Goal: Task Accomplishment & Management: Manage account settings

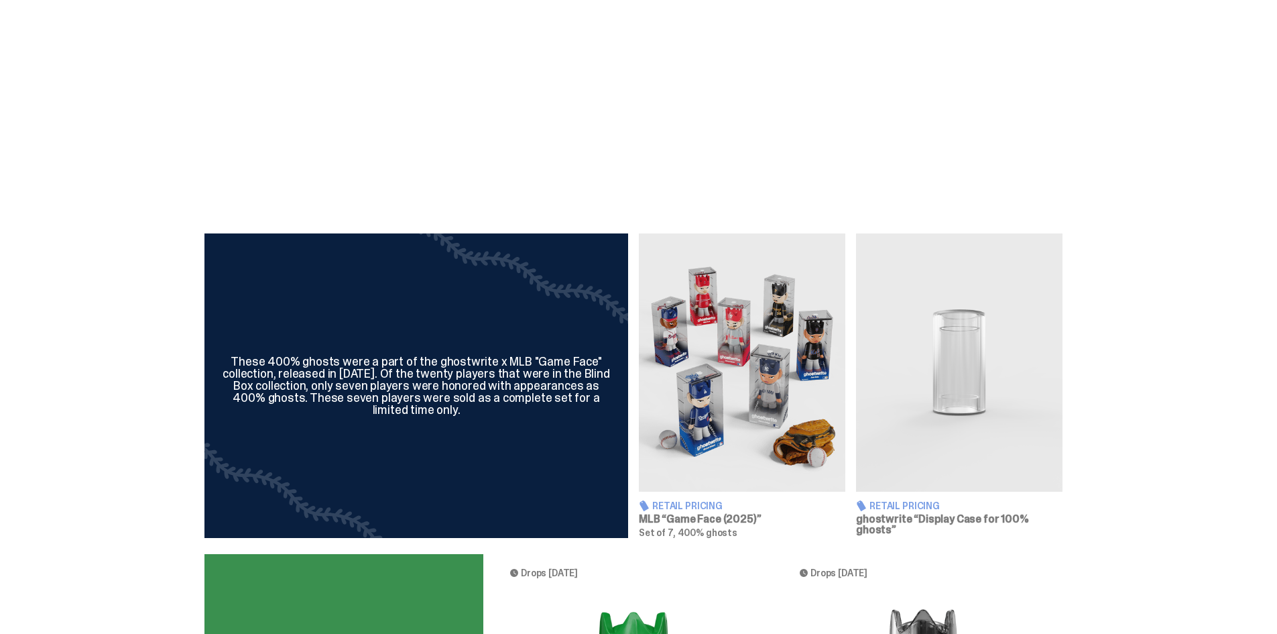
scroll to position [268, 0]
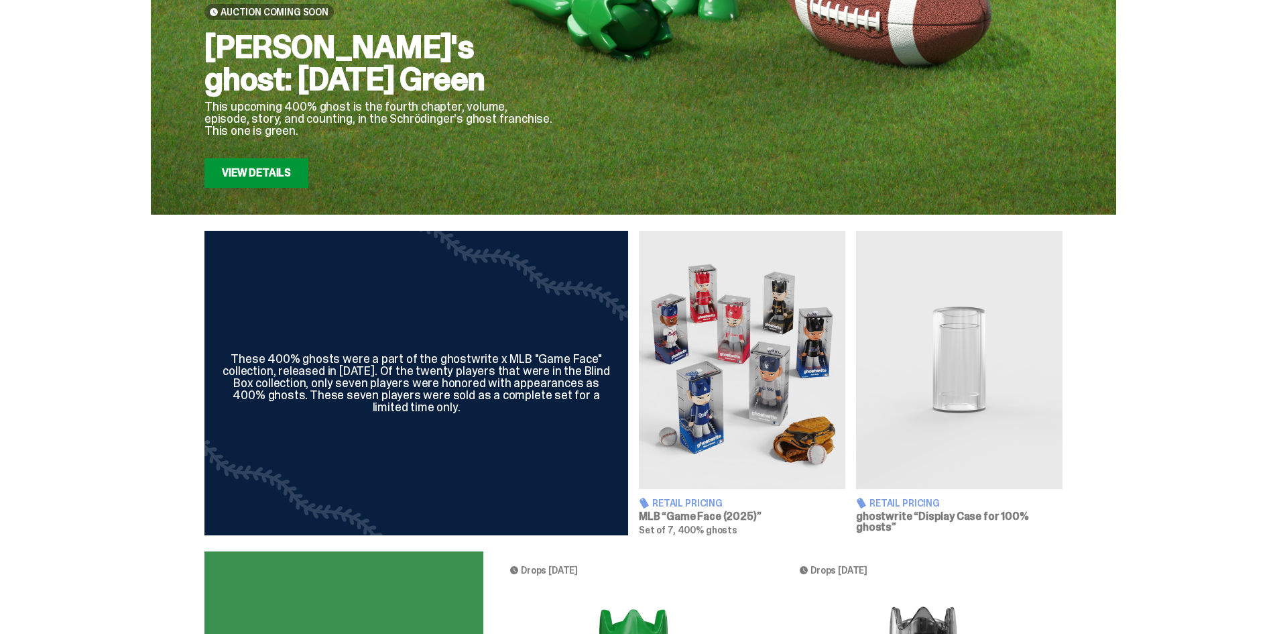
click at [723, 344] on img at bounding box center [742, 360] width 207 height 258
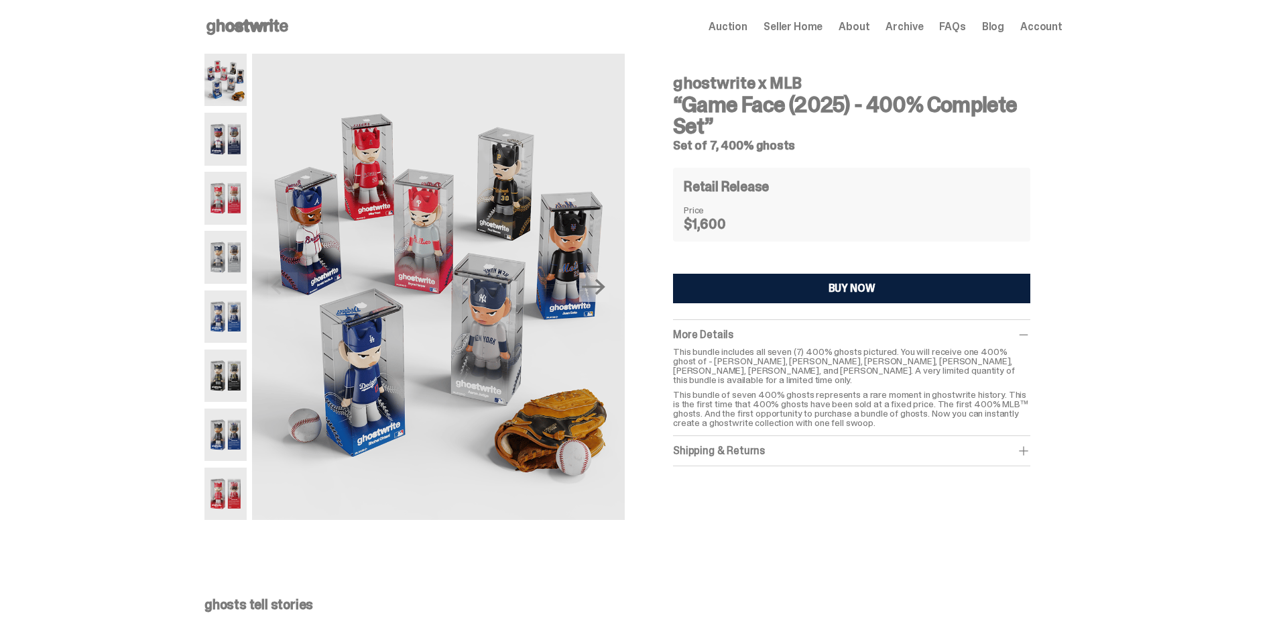
click at [270, 23] on use at bounding box center [248, 27] width 82 height 16
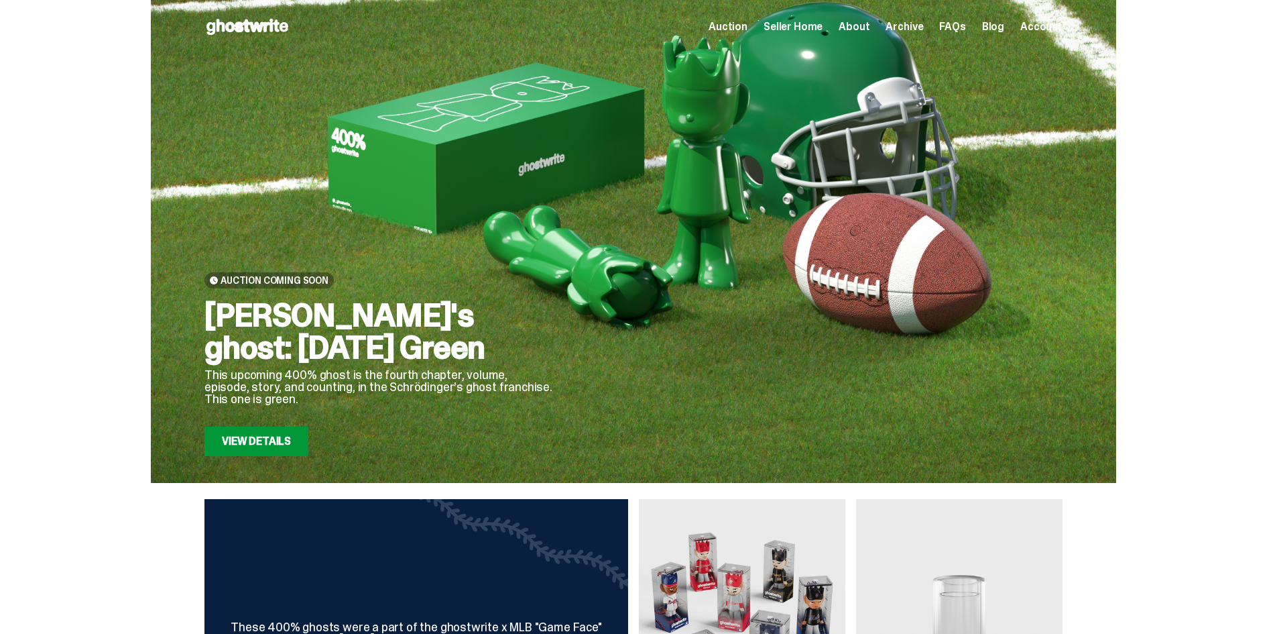
click at [395, 264] on div "Auction Coming Soon [PERSON_NAME]'s ghost: [DATE] Green This upcoming 400% ghos…" at bounding box center [379, 273] width 349 height 366
click at [294, 442] on link "View Details" at bounding box center [257, 441] width 104 height 30
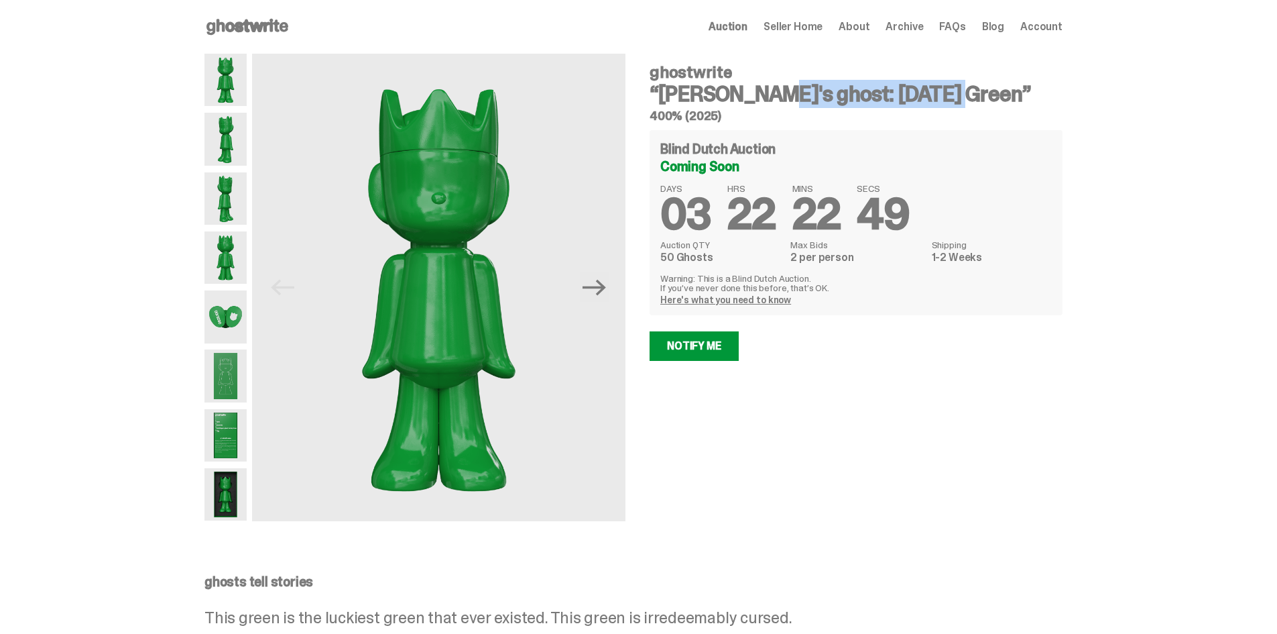
drag, startPoint x: 850, startPoint y: 96, endPoint x: 666, endPoint y: 96, distance: 184.4
click at [666, 96] on h3 "“[PERSON_NAME]'s ghost: [DATE] Green”" at bounding box center [856, 93] width 413 height 21
copy h3 "Schrödinger's ghost"
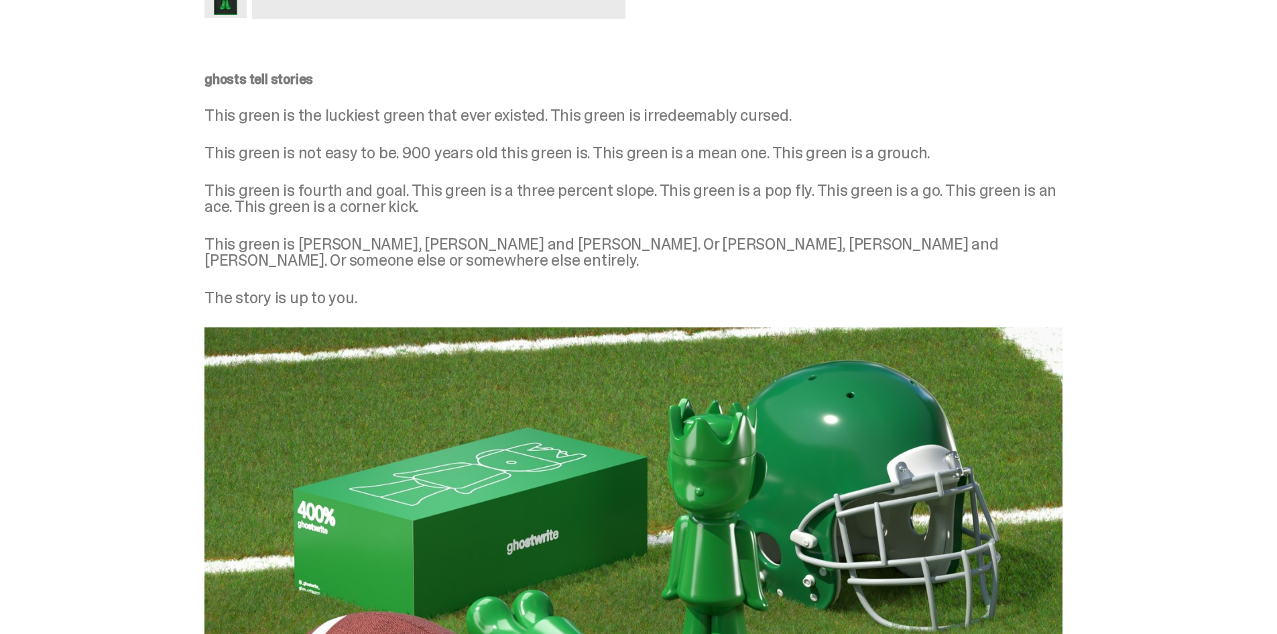
scroll to position [469, 0]
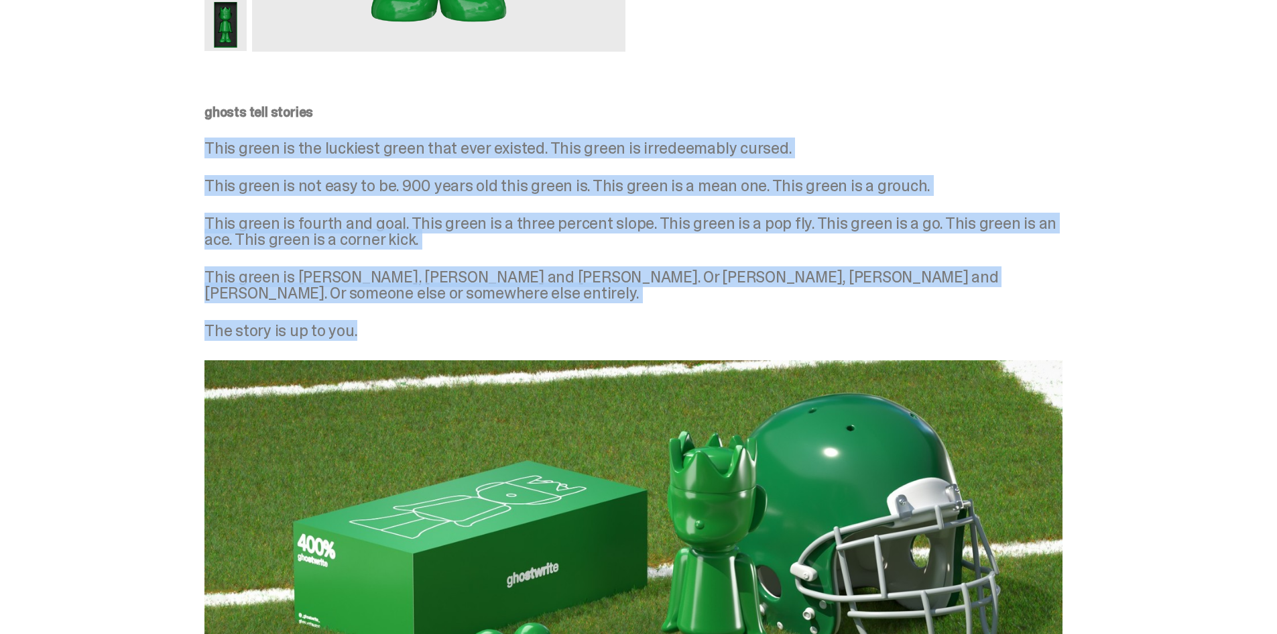
drag, startPoint x: 359, startPoint y: 315, endPoint x: 212, endPoint y: 150, distance: 221.8
click at [212, 150] on div "ghosts tell stories This green is the luckiest green that ever existed. This gr…" at bounding box center [634, 221] width 858 height 233
copy div "This green is the luckiest green that ever existed. This green is irredeemably …"
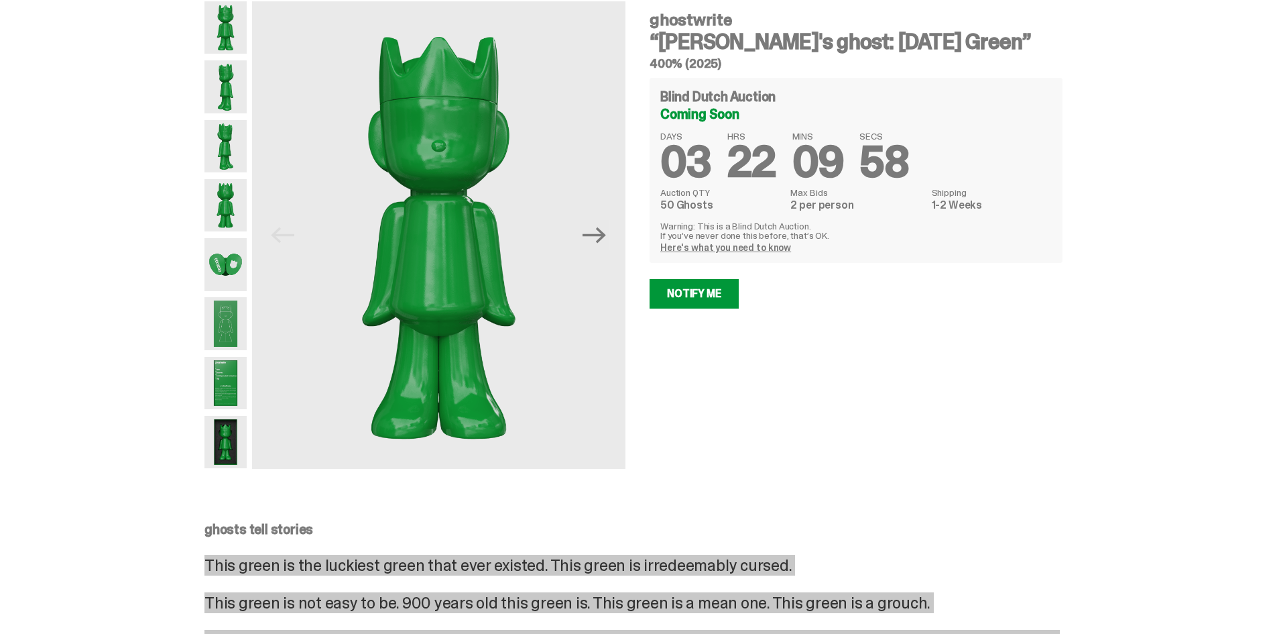
scroll to position [0, 0]
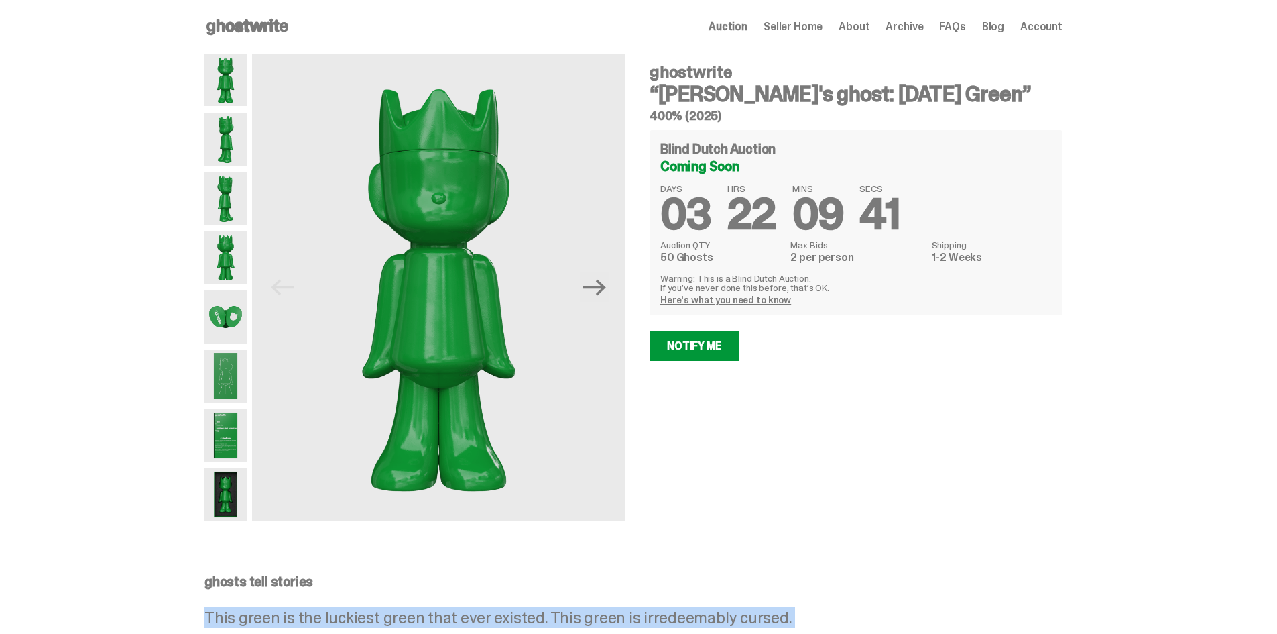
drag, startPoint x: 731, startPoint y: 112, endPoint x: 656, endPoint y: 75, distance: 83.7
click at [656, 75] on div "ghostwrite “Schrödinger's ghost: Sunday Green” 400% (2025)" at bounding box center [856, 93] width 413 height 58
copy div "ghostwrite “Schrödinger's ghost: Sunday Green” 400% (2025)"
click at [805, 28] on span "Seller Home" at bounding box center [793, 26] width 59 height 11
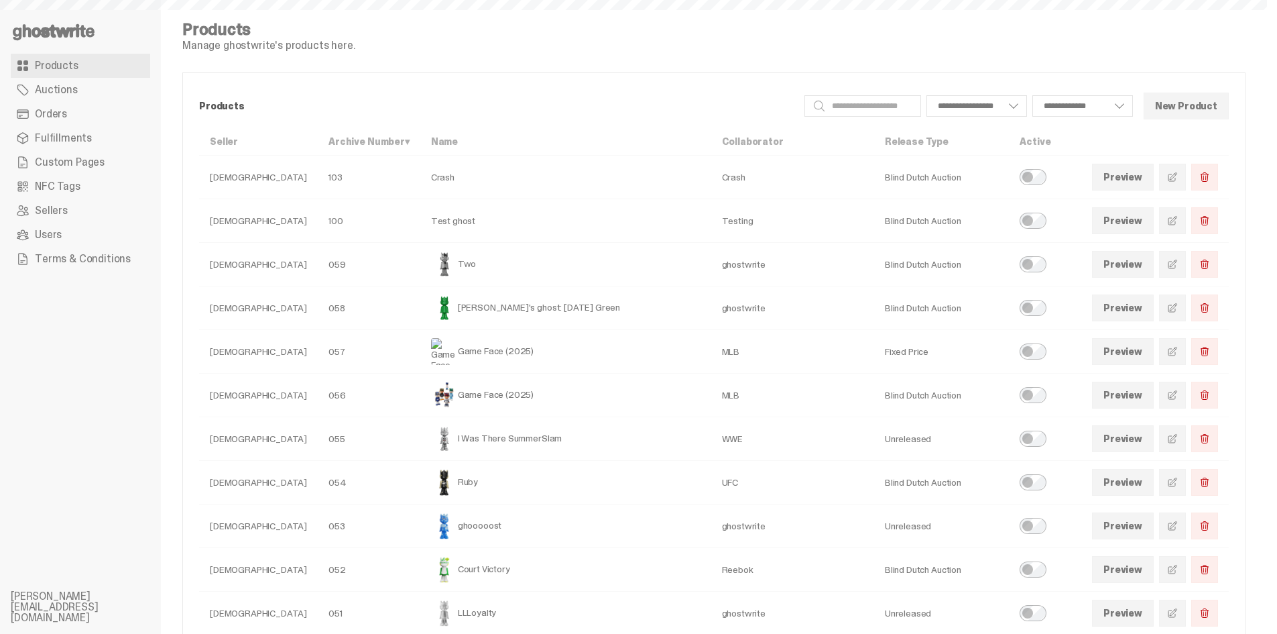
select select
click at [1178, 309] on span at bounding box center [1172, 307] width 11 height 11
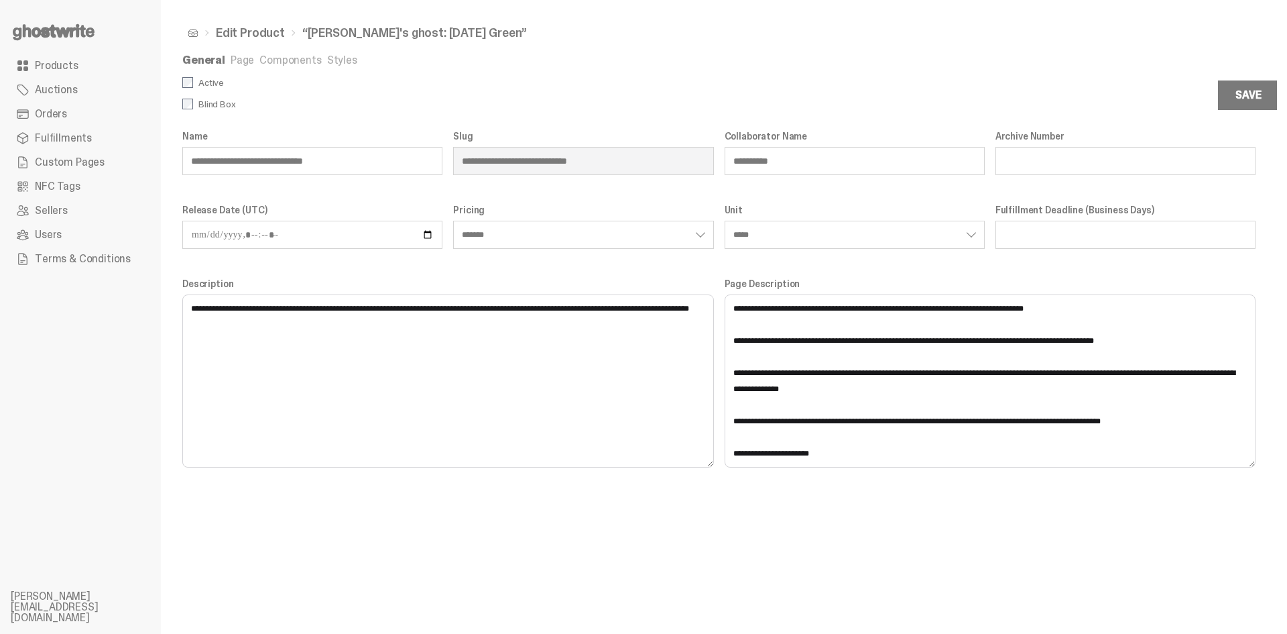
click at [231, 55] on link "Page" at bounding box center [242, 60] width 23 height 14
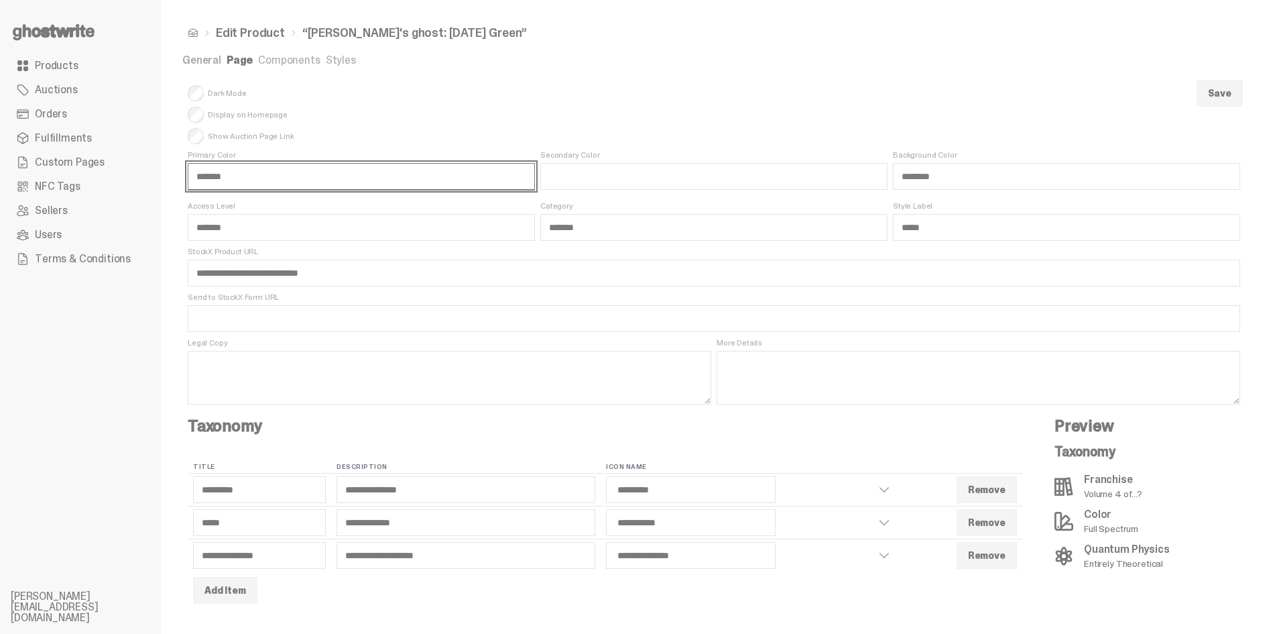
click at [247, 174] on input "*******" at bounding box center [361, 176] width 347 height 27
click at [247, 173] on input "*******" at bounding box center [361, 176] width 347 height 27
click at [576, 84] on form "**********" at bounding box center [713, 646] width 1063 height 1138
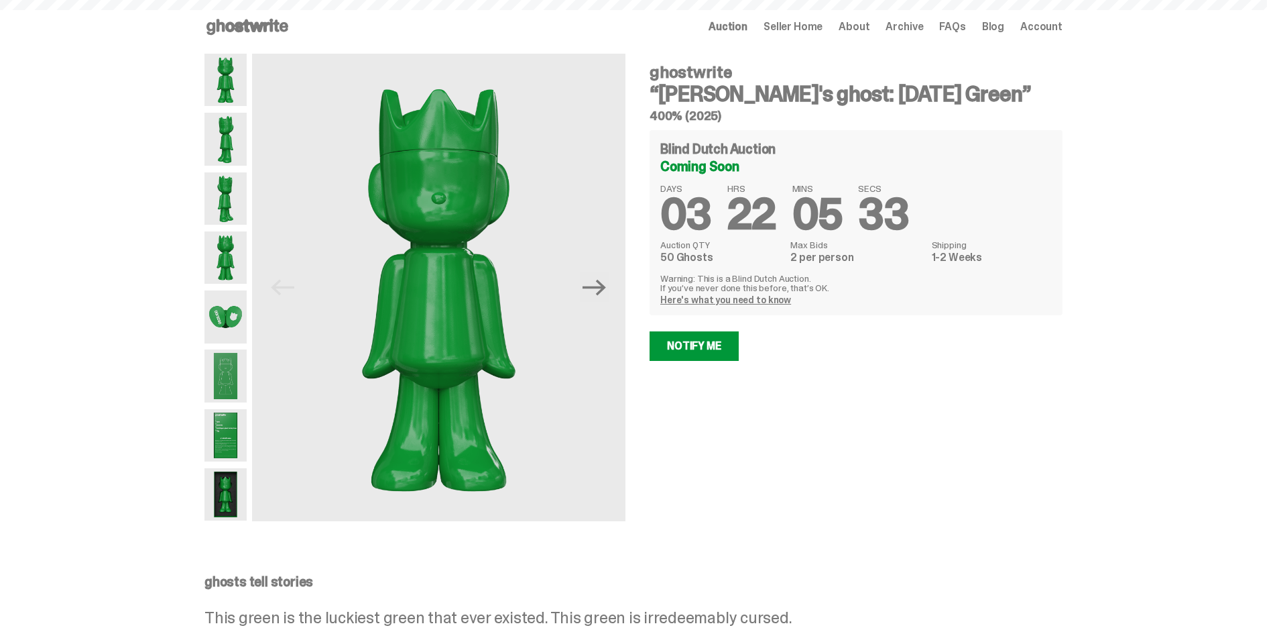
click at [274, 24] on use at bounding box center [248, 27] width 82 height 16
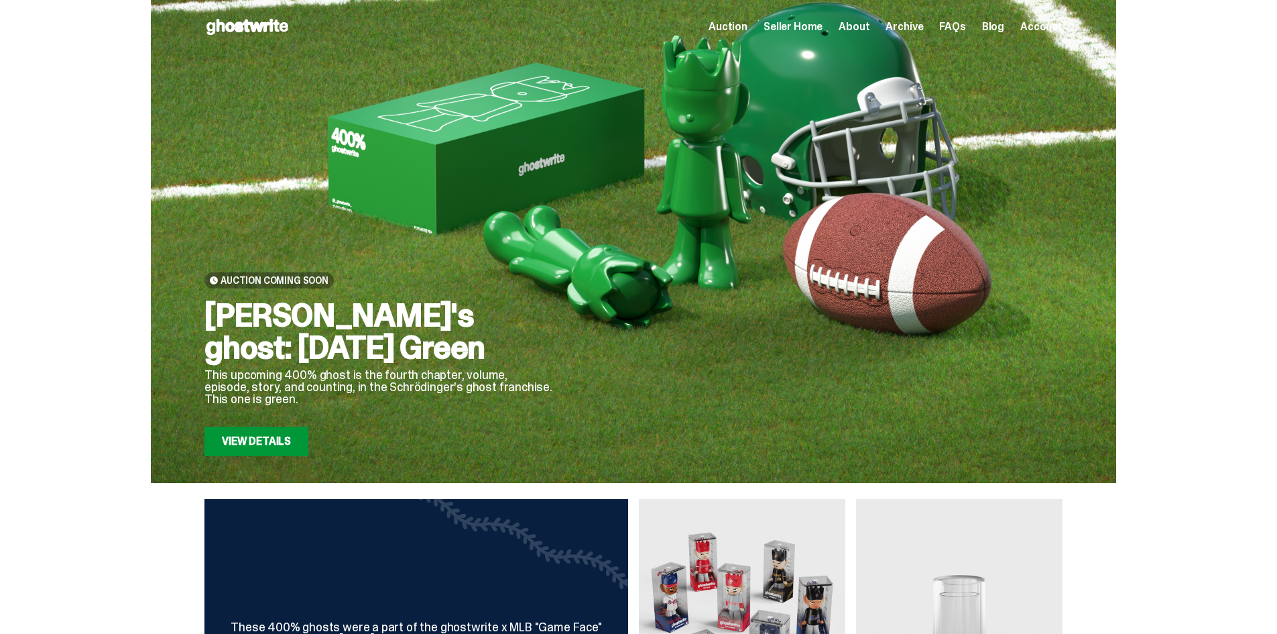
drag, startPoint x: 420, startPoint y: 352, endPoint x: 213, endPoint y: 311, distance: 211.2
click at [213, 311] on h2 "[PERSON_NAME]'s ghost: [DATE] Green" at bounding box center [379, 331] width 349 height 64
copy h2 "[PERSON_NAME]'s ghost: [DATE] Green"
